Goal: Transaction & Acquisition: Purchase product/service

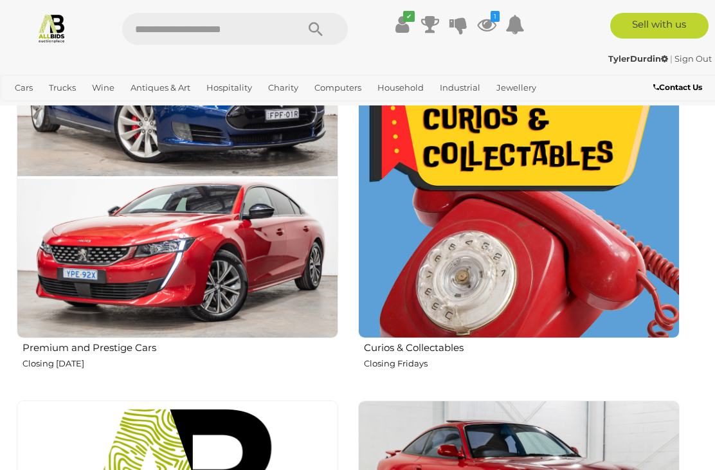
scroll to position [815, 0]
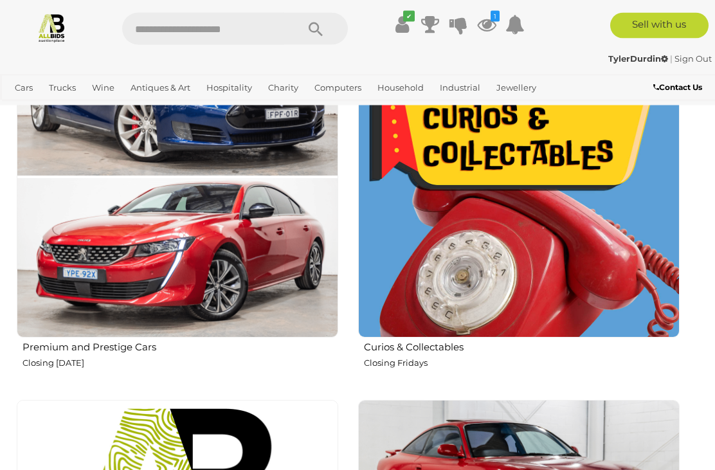
click at [521, 238] on img at bounding box center [518, 177] width 321 height 321
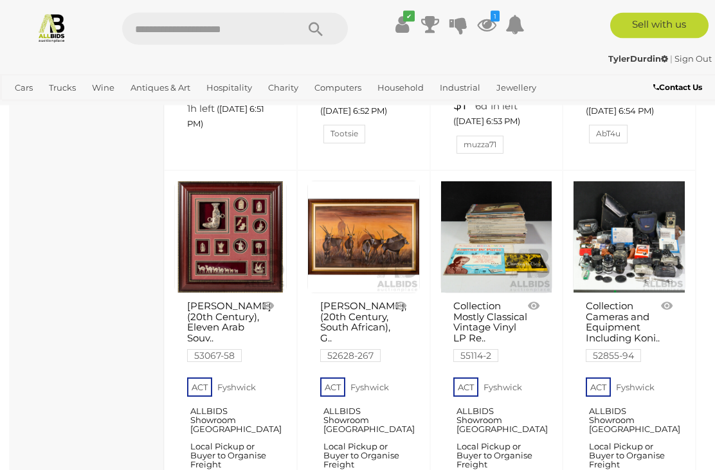
scroll to position [2393, 0]
click at [368, 210] on link at bounding box center [363, 237] width 113 height 113
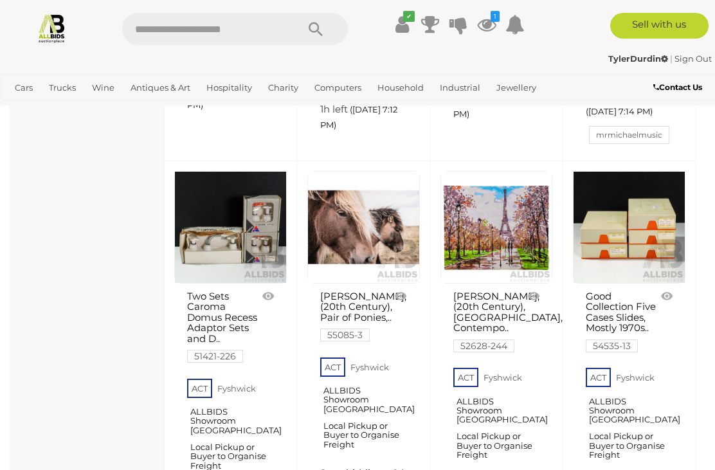
scroll to position [4379, 0]
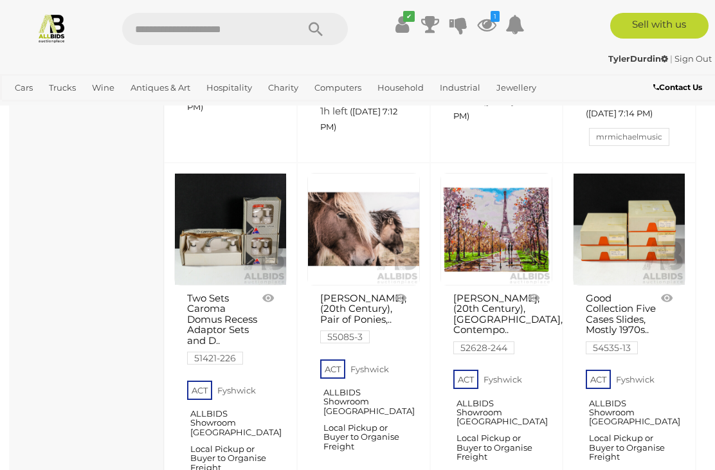
click at [626, 191] on link at bounding box center [629, 229] width 113 height 113
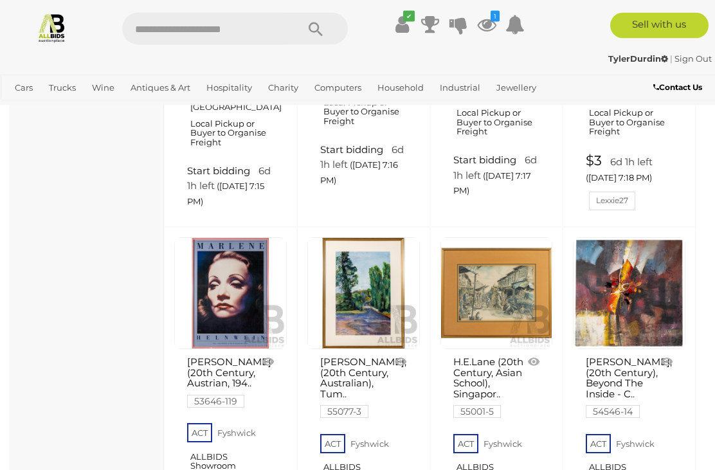
scroll to position [4721, 0]
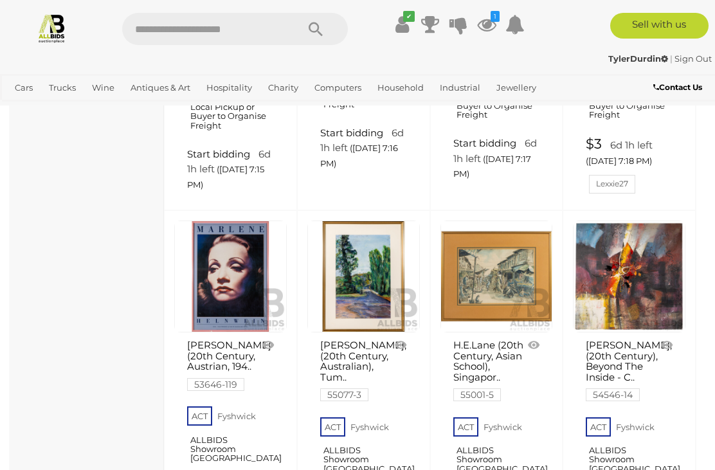
click at [632, 222] on link at bounding box center [629, 277] width 113 height 113
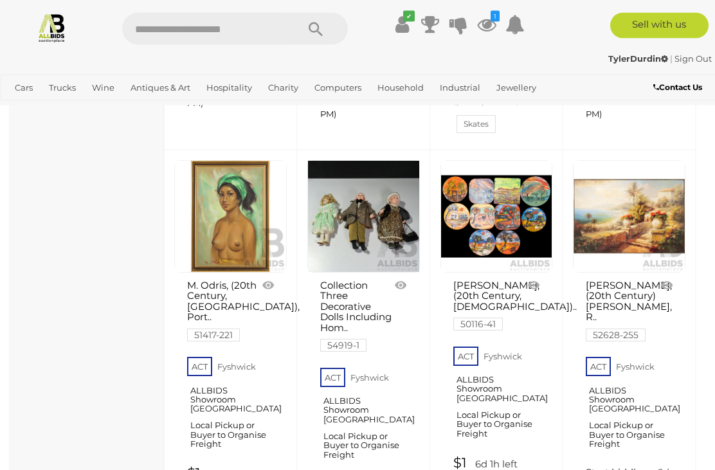
scroll to position [5171, 0]
click at [637, 160] on link at bounding box center [629, 216] width 113 height 113
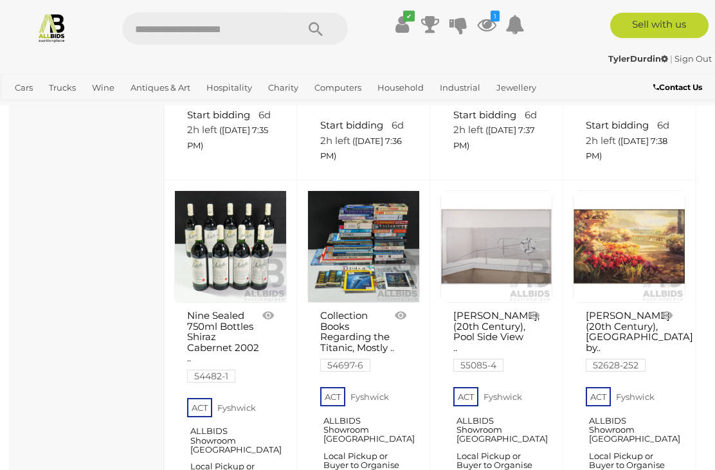
scroll to position [6697, 0]
click at [232, 202] on link at bounding box center [230, 246] width 113 height 113
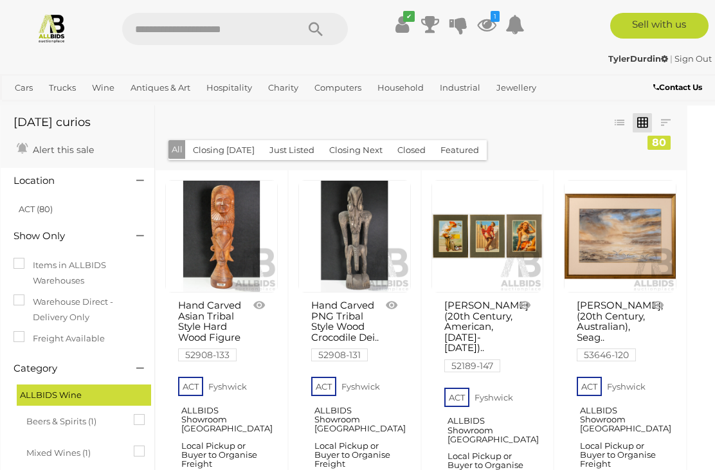
scroll to position [39, 9]
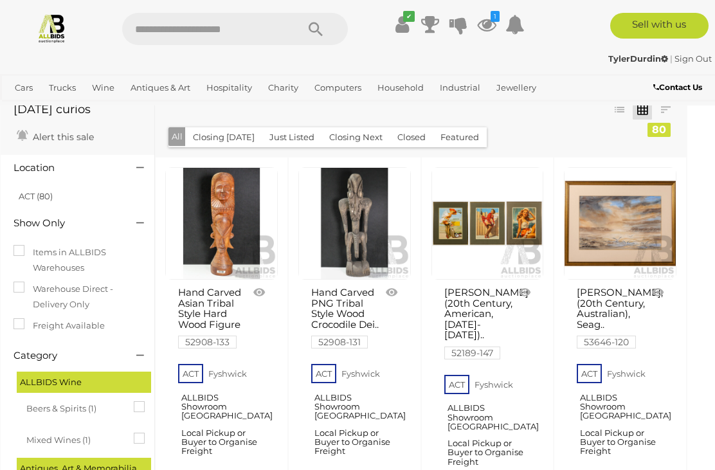
click at [505, 228] on link at bounding box center [487, 223] width 113 height 113
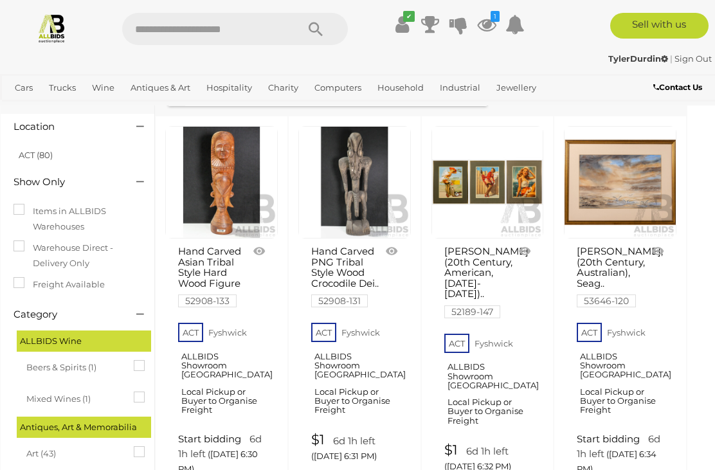
click at [0, 0] on link "View All Jewellery Auctions" at bounding box center [0, 0] width 0 height 0
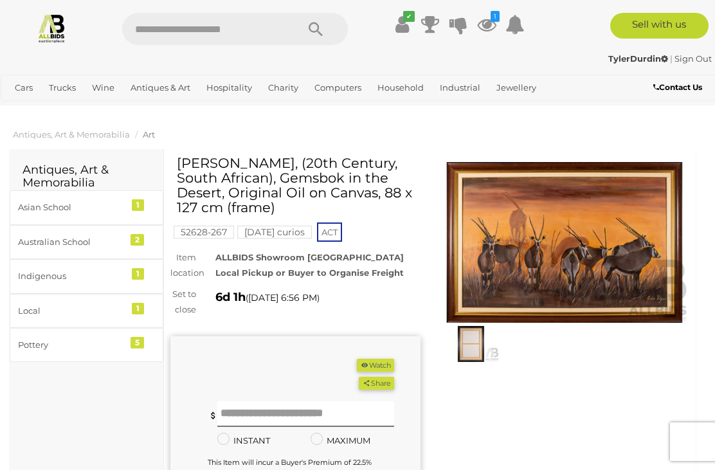
click at [603, 228] on img at bounding box center [565, 242] width 250 height 161
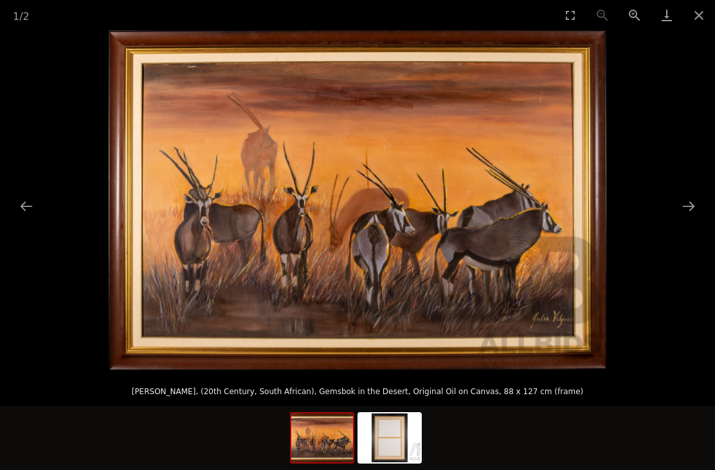
click at [696, 15] on button "Close gallery" at bounding box center [699, 15] width 32 height 30
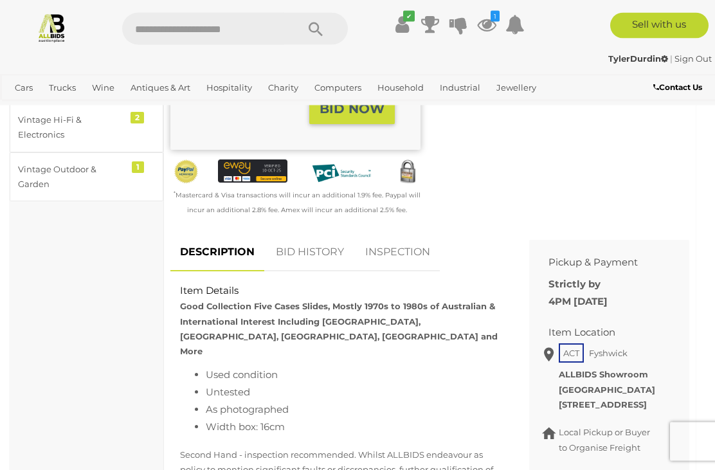
scroll to position [511, 0]
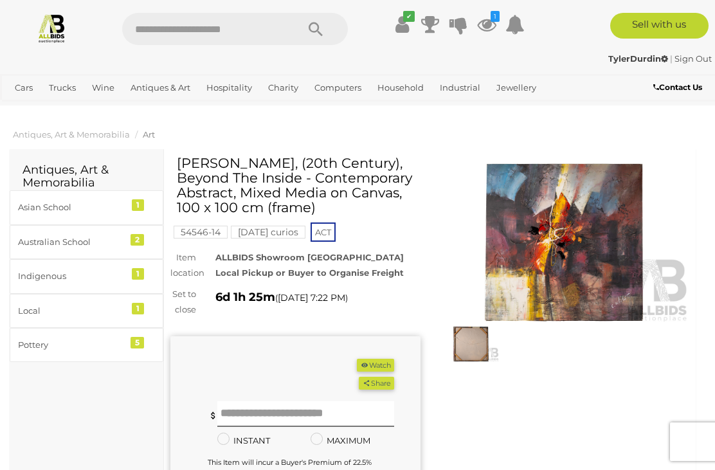
click at [588, 214] on img at bounding box center [565, 242] width 250 height 161
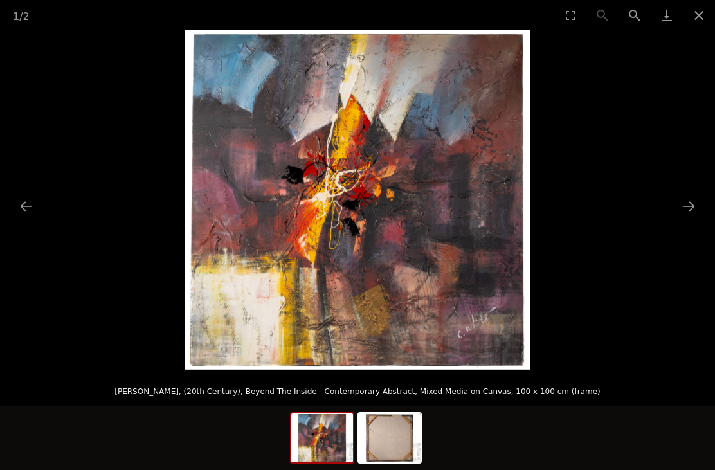
click at [700, 12] on button "Close gallery" at bounding box center [699, 15] width 32 height 30
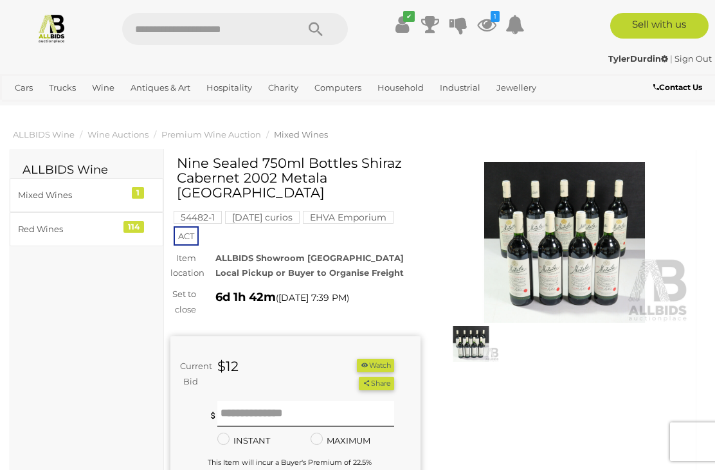
click at [572, 221] on img at bounding box center [565, 242] width 250 height 161
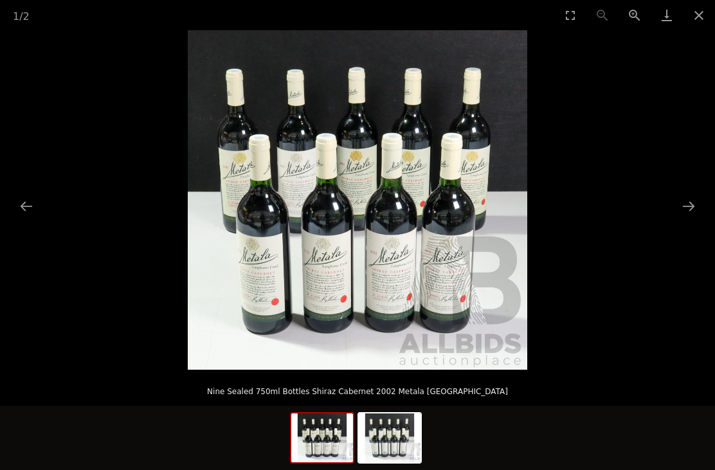
click at [679, 210] on button "Next slide" at bounding box center [688, 206] width 27 height 25
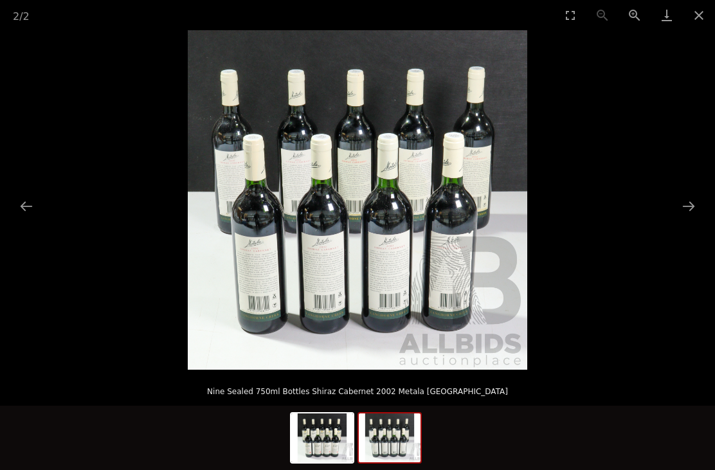
click at [680, 203] on button "Next slide" at bounding box center [688, 206] width 27 height 25
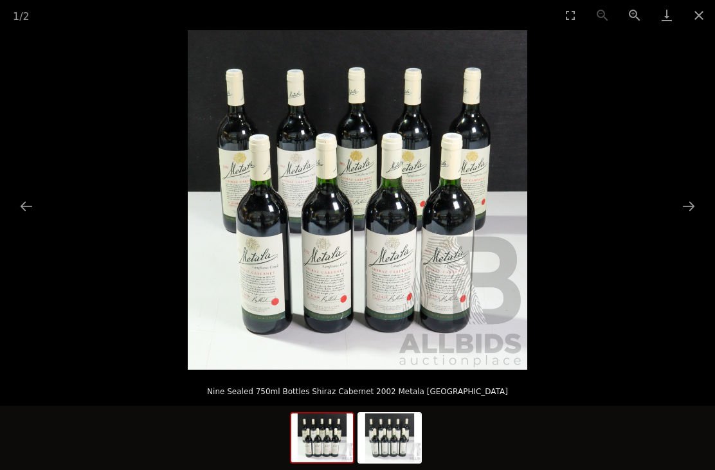
click at [696, 11] on button "Close gallery" at bounding box center [699, 15] width 32 height 30
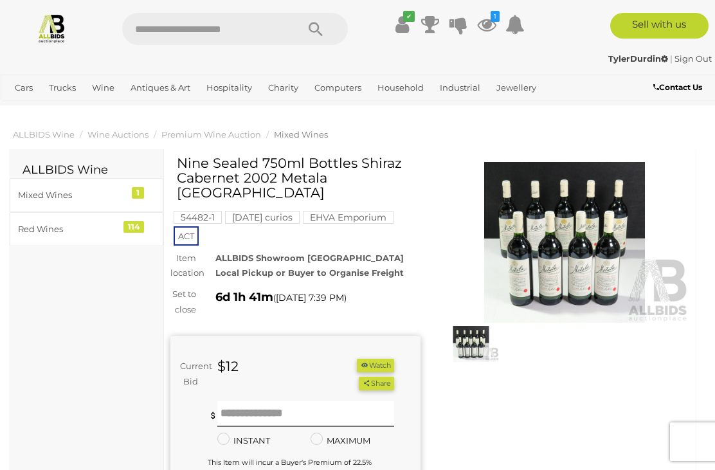
click at [372, 361] on button "Watch" at bounding box center [375, 366] width 37 height 14
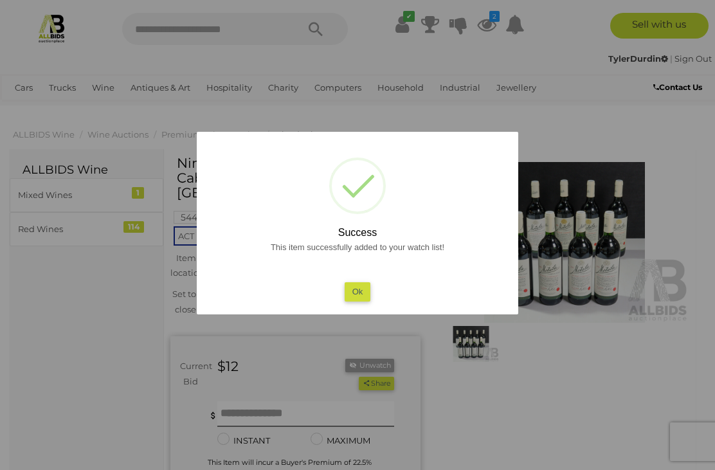
click at [363, 295] on button "Ok" at bounding box center [358, 291] width 26 height 19
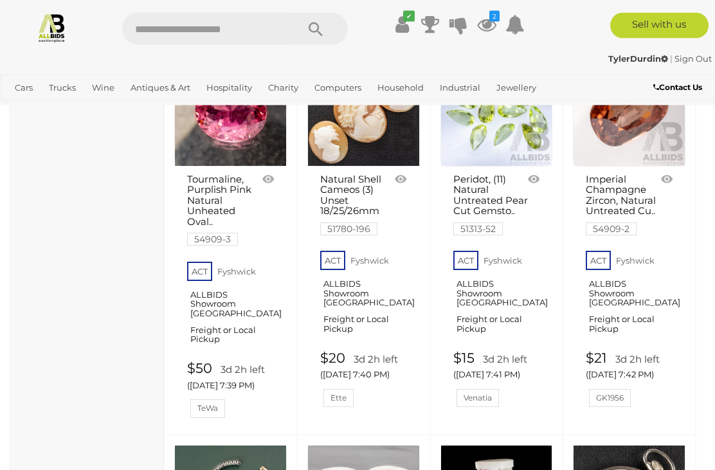
scroll to position [9591, 0]
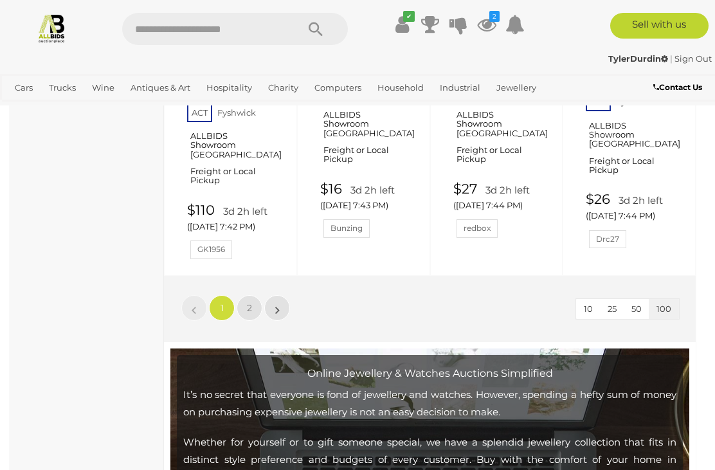
click at [281, 295] on link "»" at bounding box center [277, 308] width 26 height 26
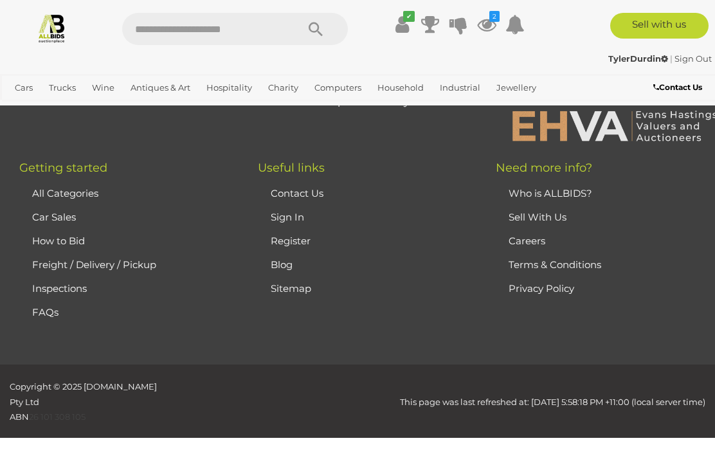
scroll to position [330, 0]
